Goal: Find contact information: Find contact information

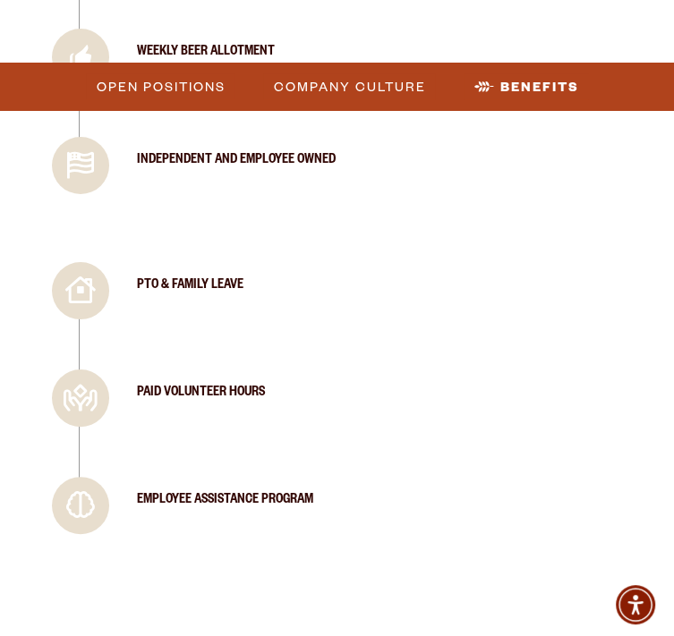
scroll to position [4117, 0]
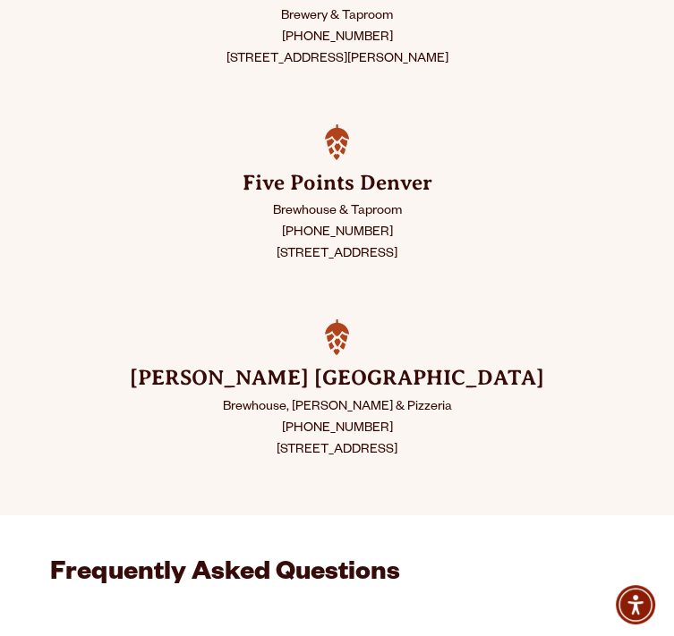
scroll to position [540, 0]
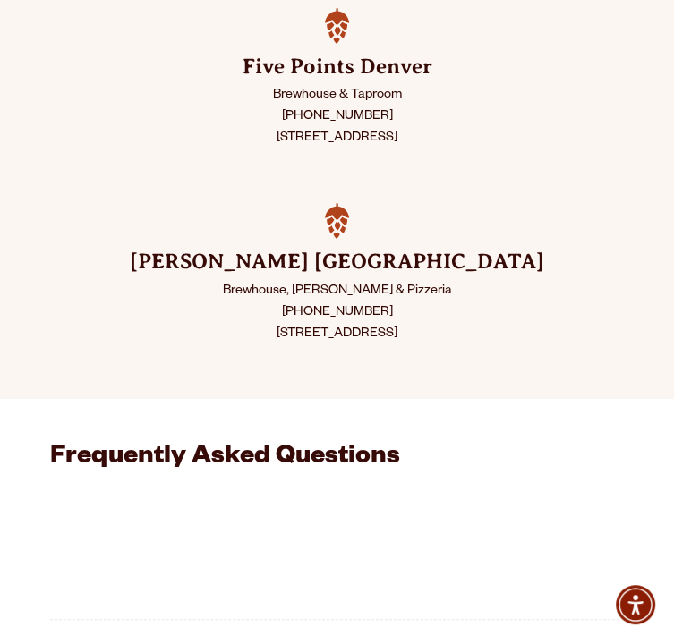
click at [529, 203] on div "Five Points Denver Brewhouse & Taproom [PHONE_NUMBER] [STREET_ADDRESS]" at bounding box center [337, 105] width 674 height 195
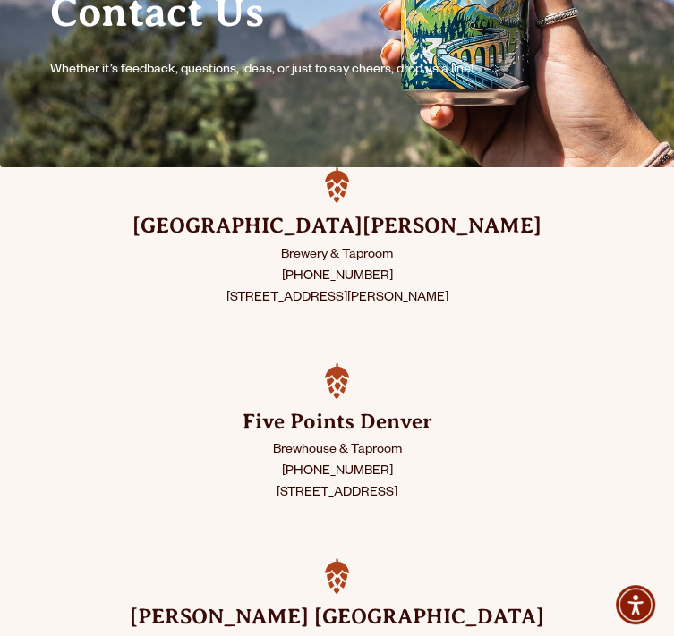
scroll to position [182, 0]
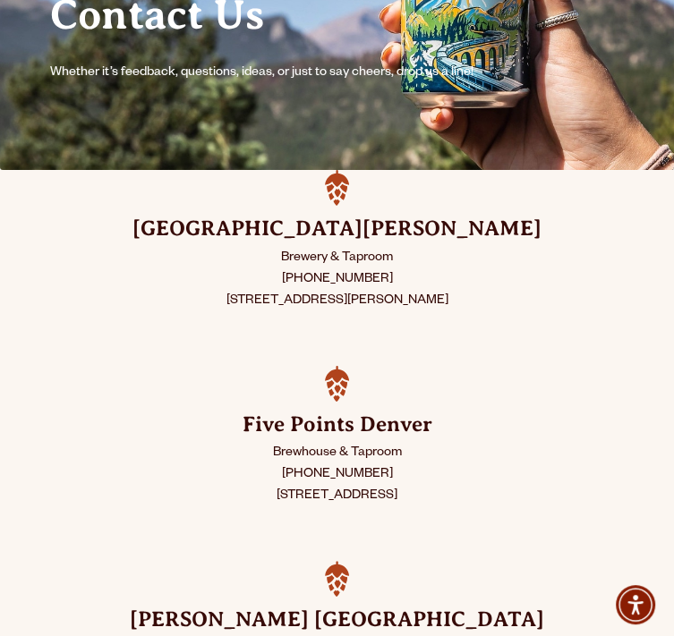
click at [0, 0] on span "Winery" at bounding box center [0, 0] width 0 height 0
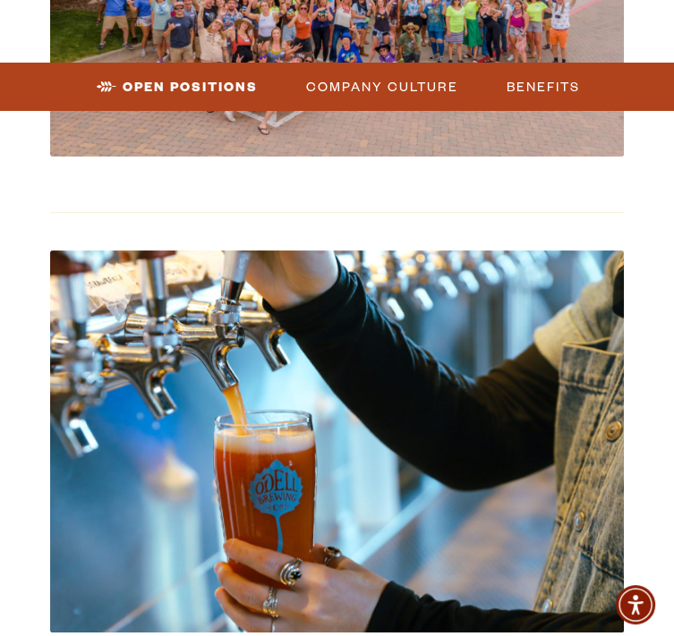
scroll to position [1031, 0]
